Goal: Find specific page/section: Find specific page/section

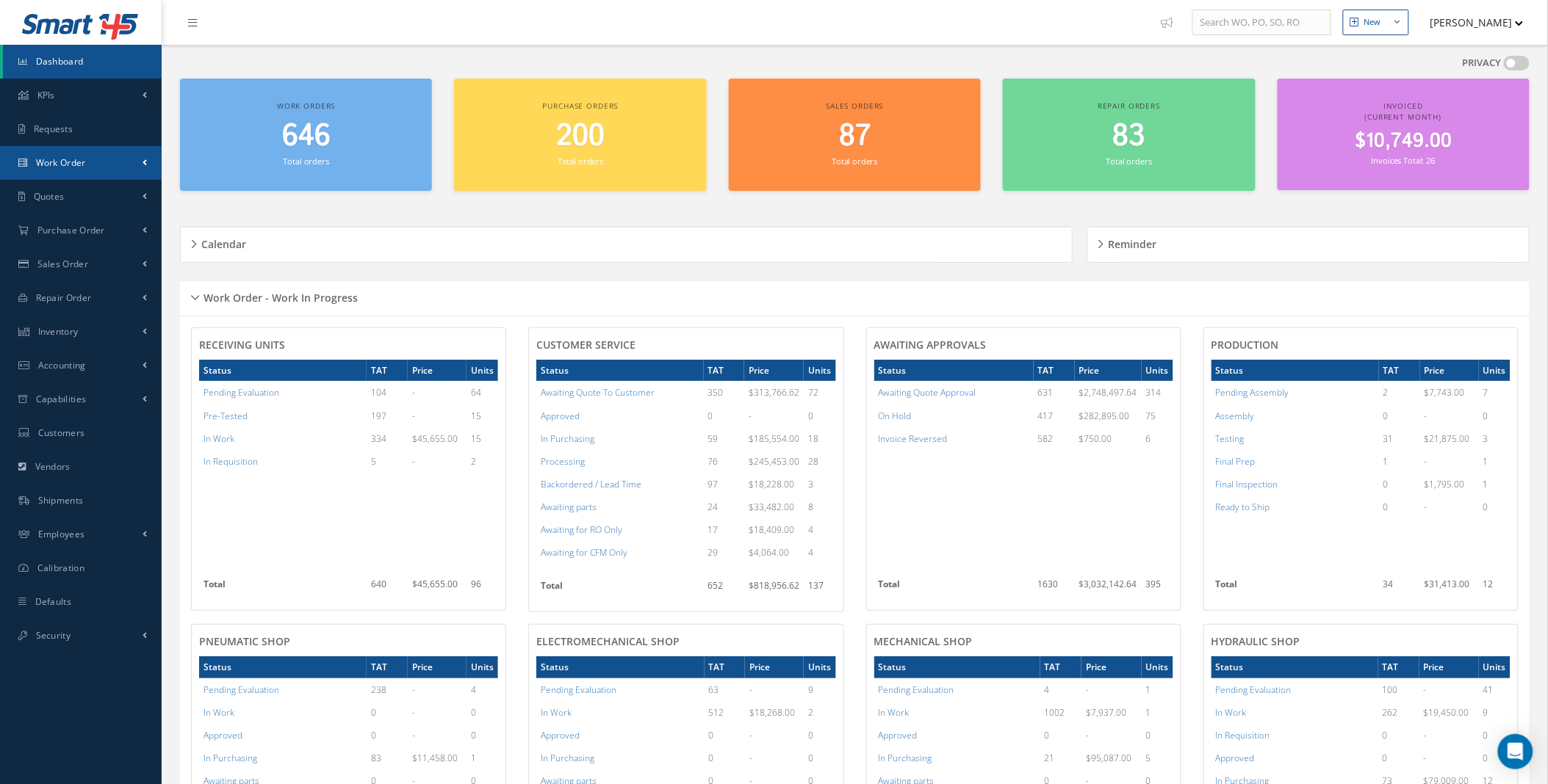
click at [121, 167] on link "Work Order" at bounding box center [81, 163] width 161 height 34
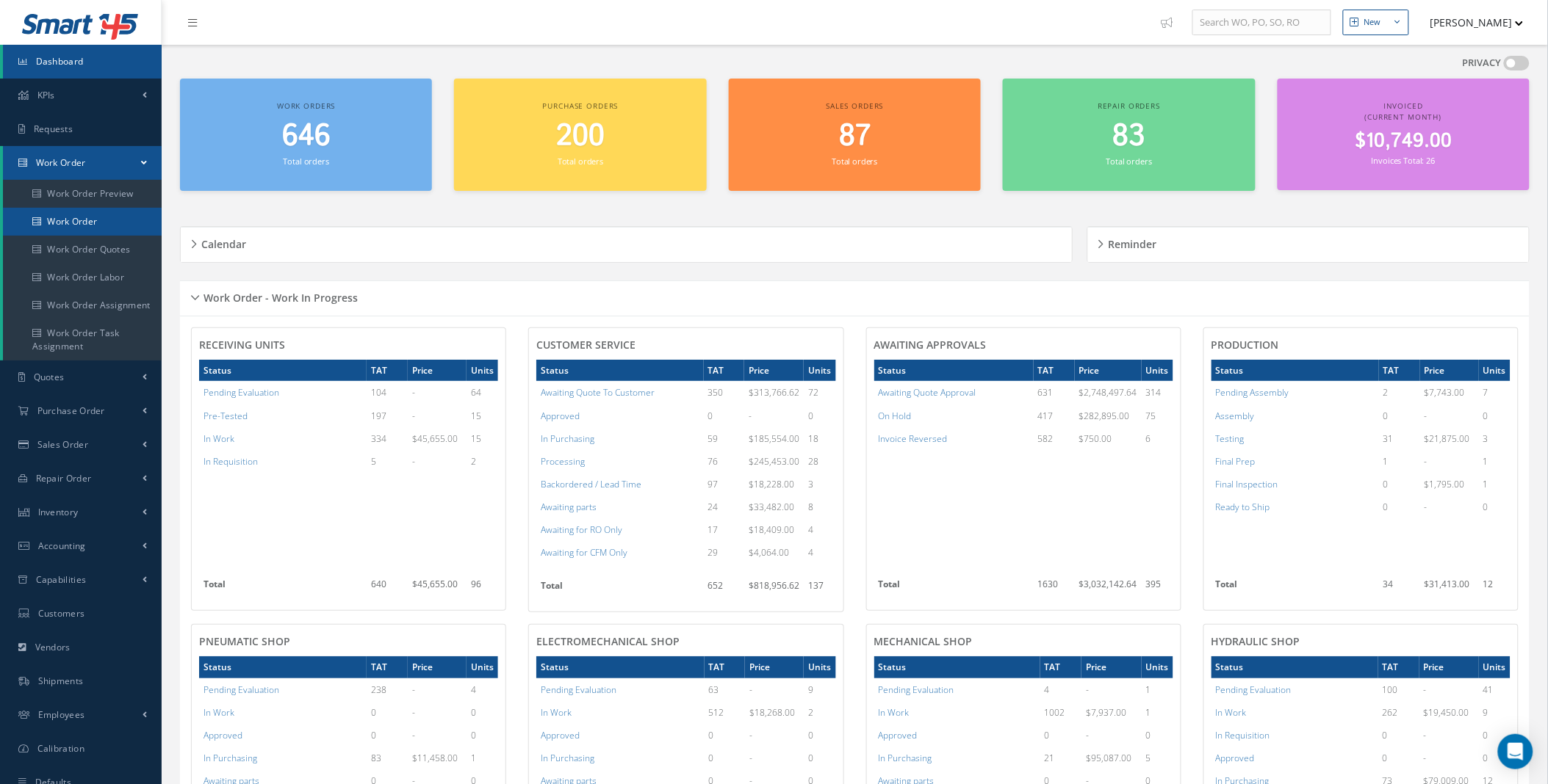
click at [85, 215] on link "Work Order" at bounding box center [82, 222] width 159 height 28
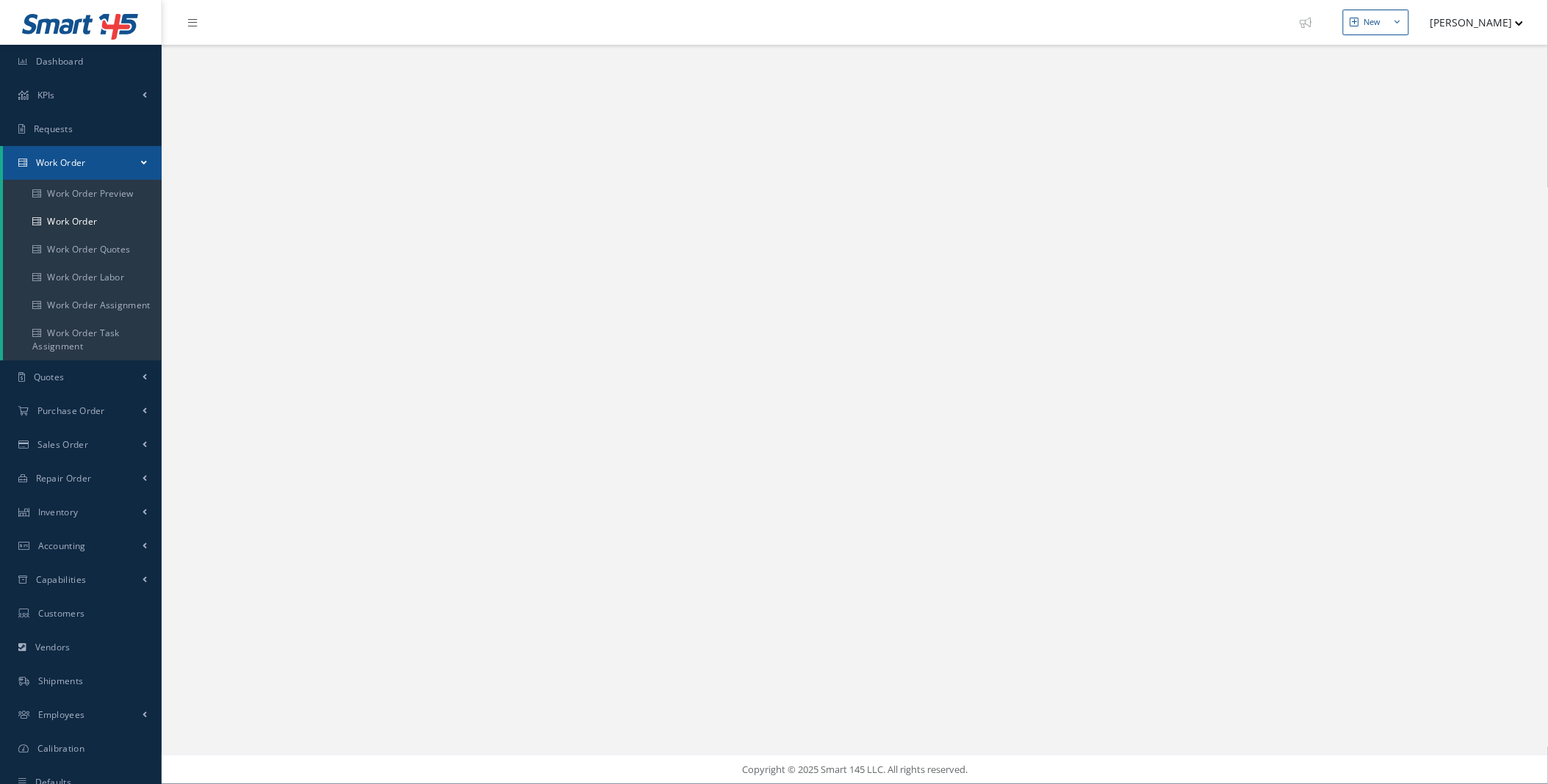
select select "25"
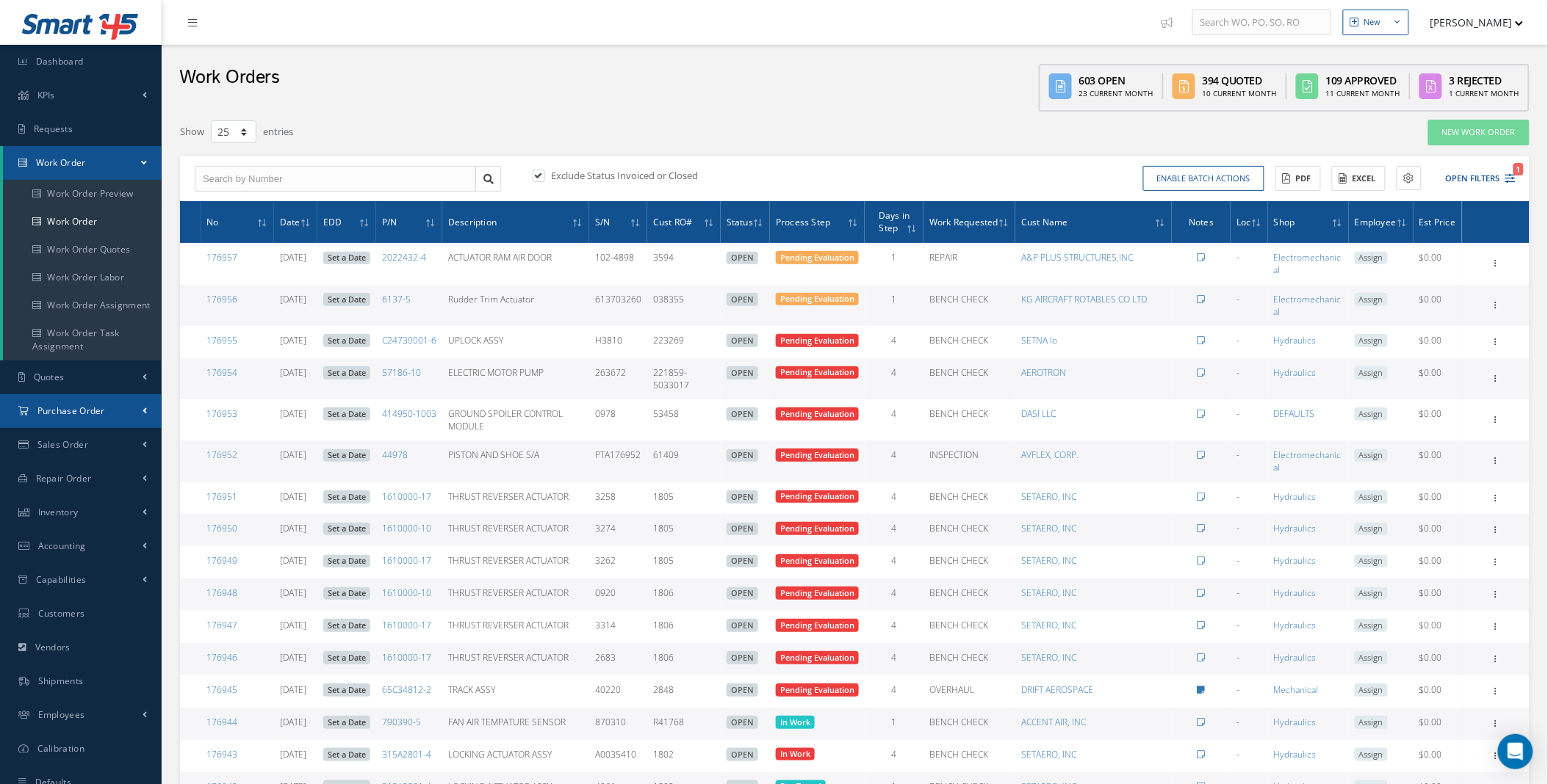
click at [123, 413] on link "Purchase Order" at bounding box center [81, 411] width 161 height 34
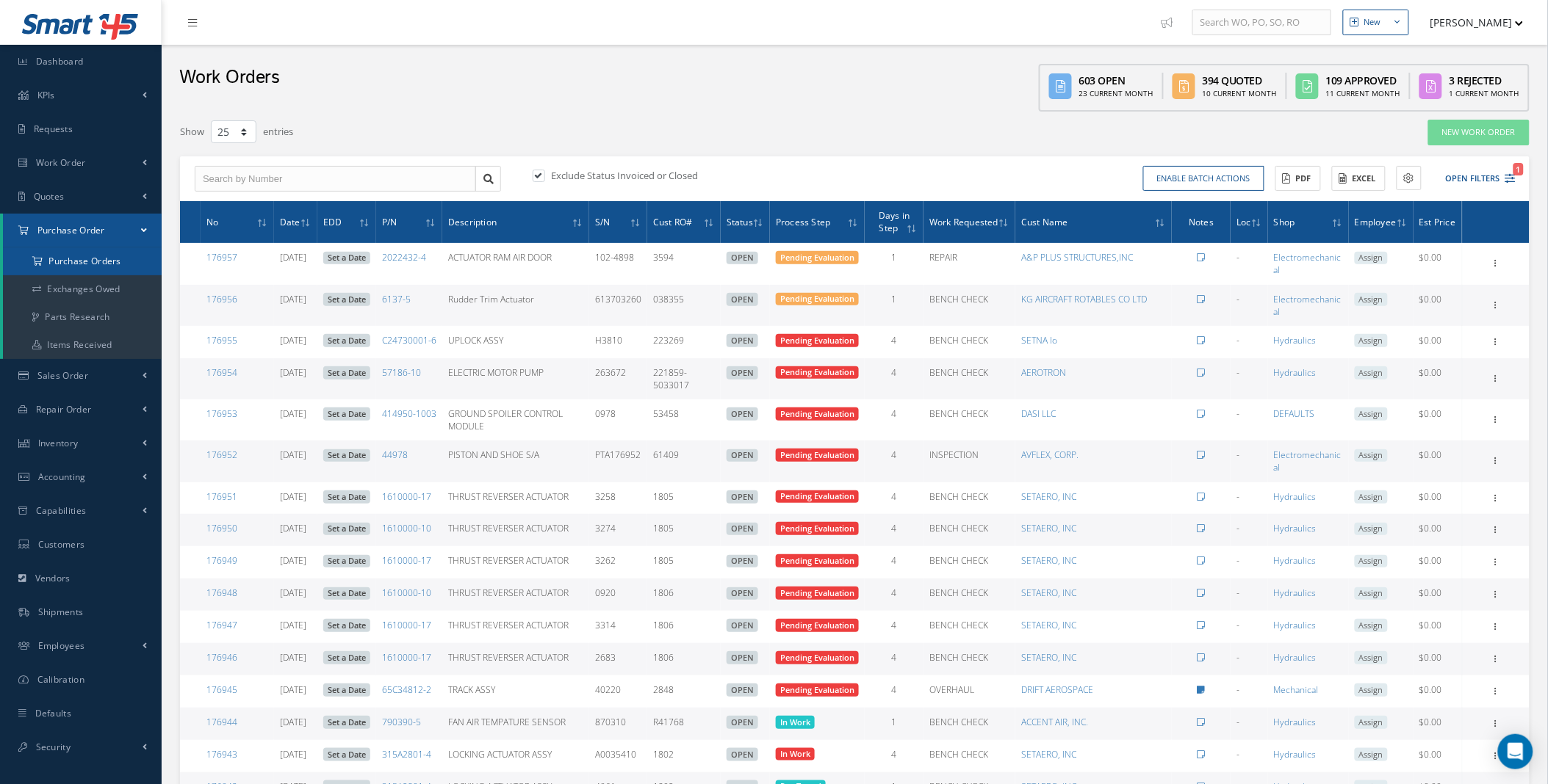
click at [114, 263] on a=1&status_id=2&status_id=3&status_id=5&collapsedFilters"] "Purchase Orders" at bounding box center [82, 261] width 159 height 28
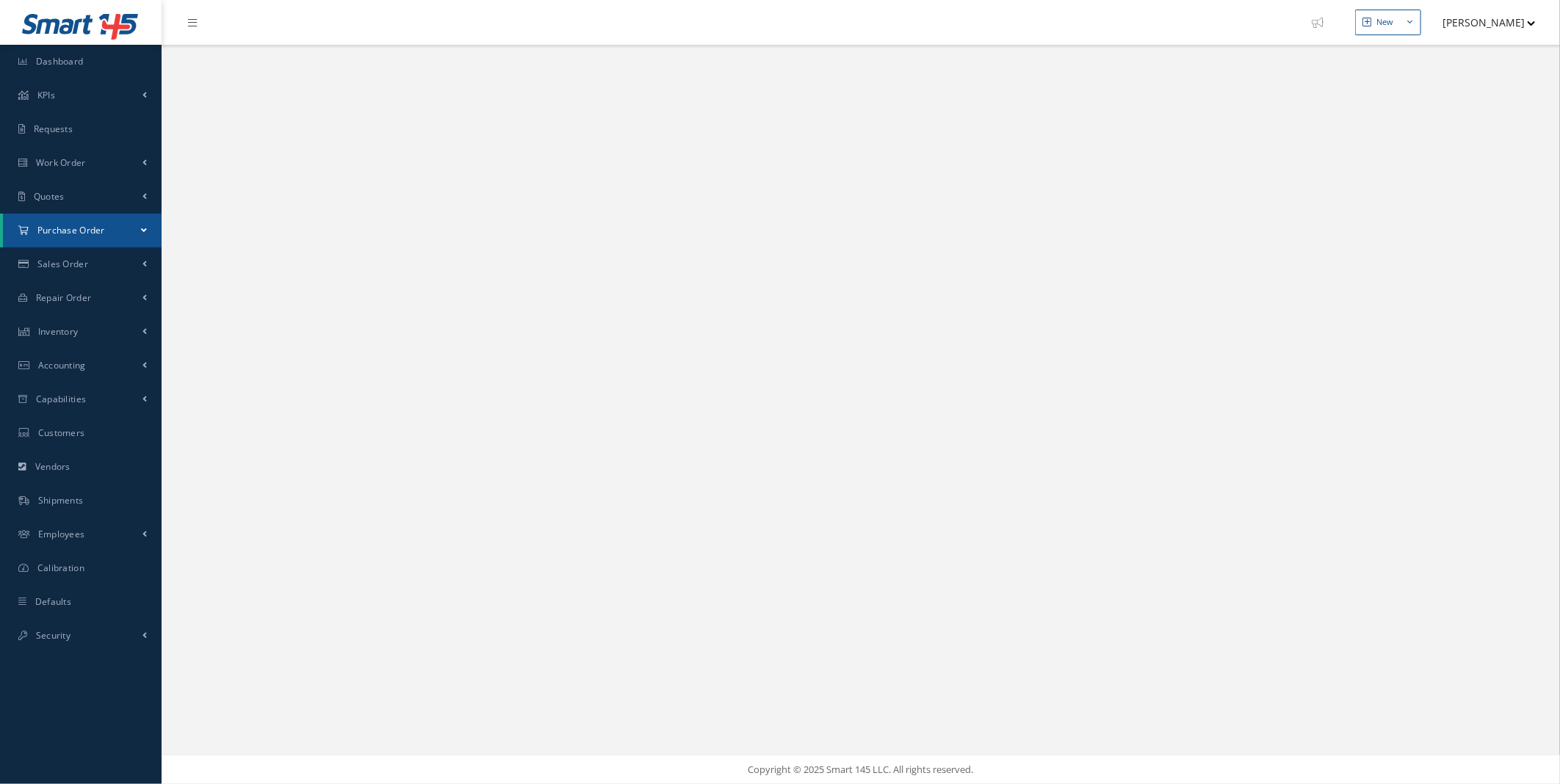
select select "25"
